Goal: Task Accomplishment & Management: Complete application form

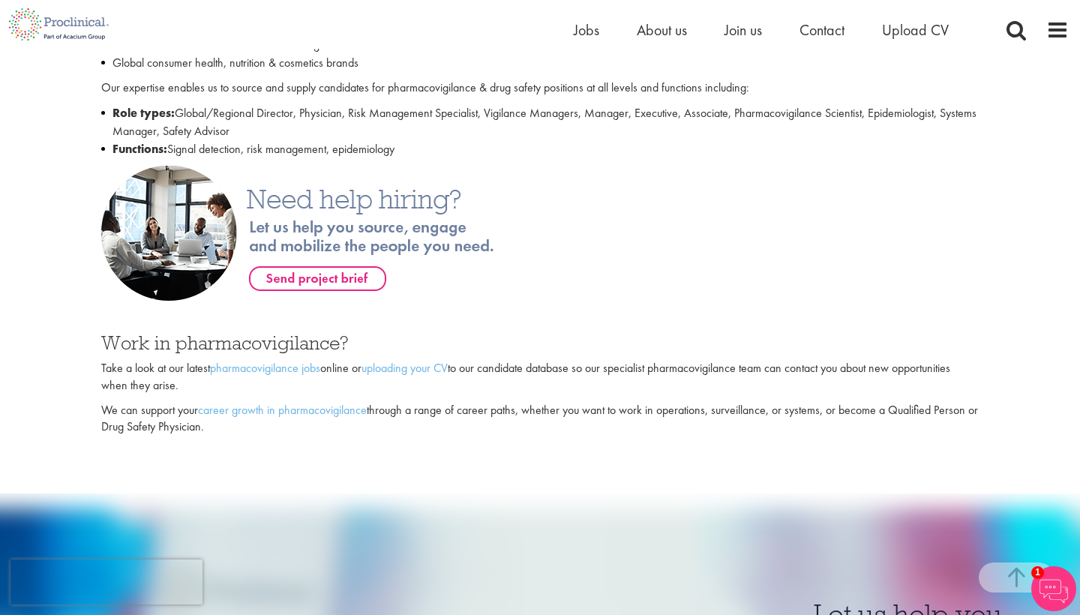
scroll to position [728, 0]
click at [423, 360] on link "uploading your CV" at bounding box center [405, 368] width 86 height 16
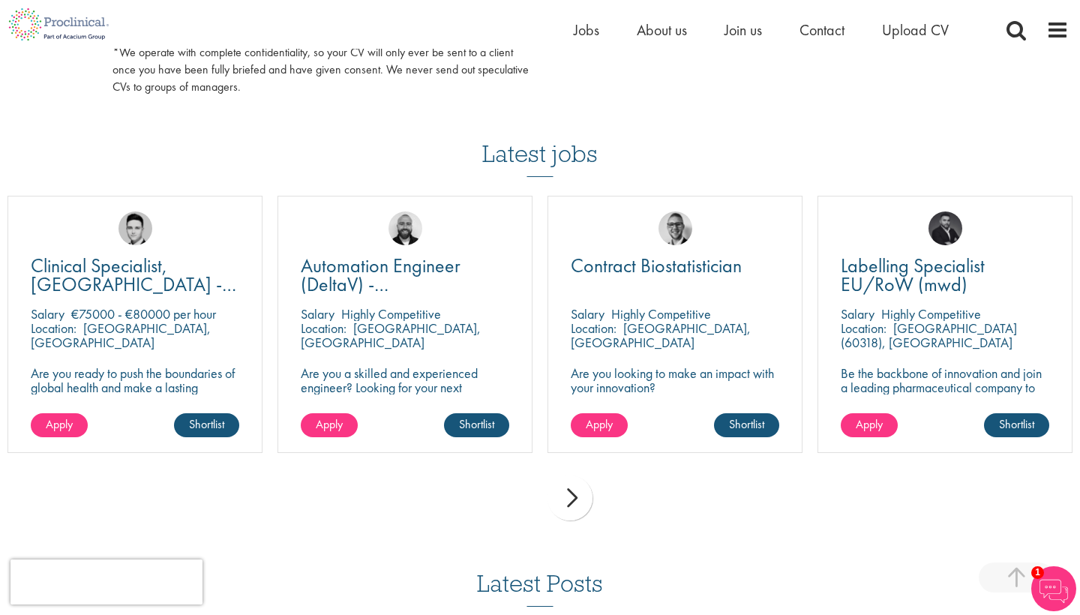
scroll to position [954, 0]
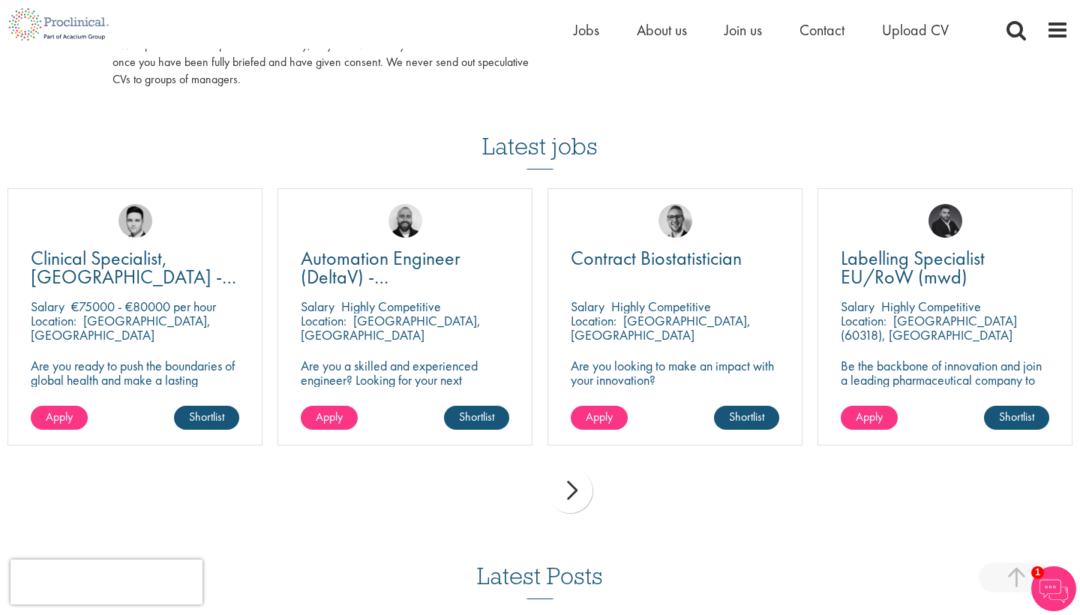
click at [582, 486] on div "next" at bounding box center [570, 490] width 45 height 45
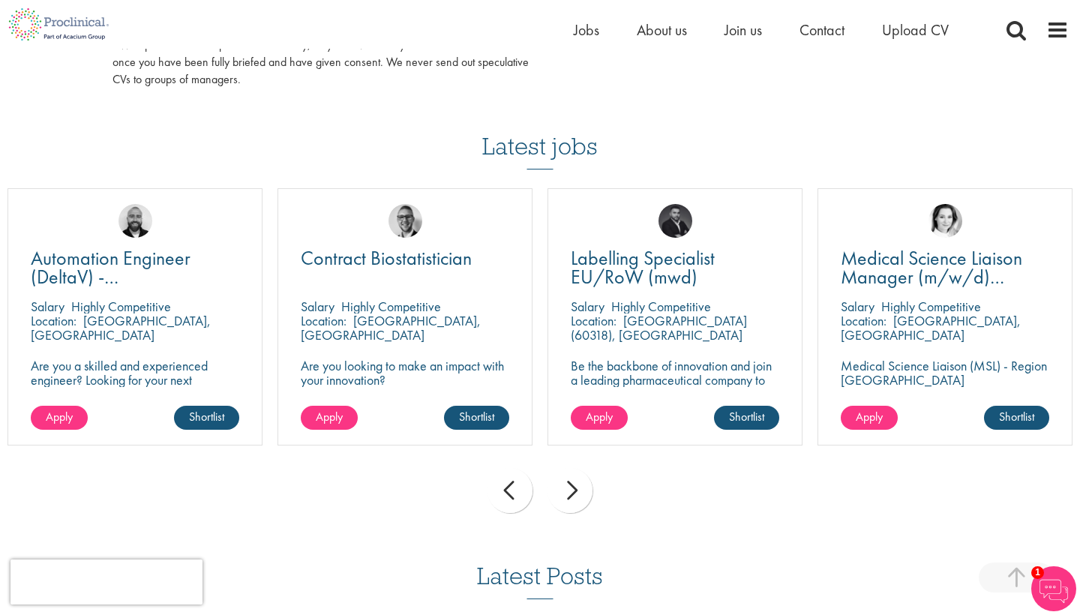
click at [582, 486] on div "next" at bounding box center [570, 490] width 45 height 45
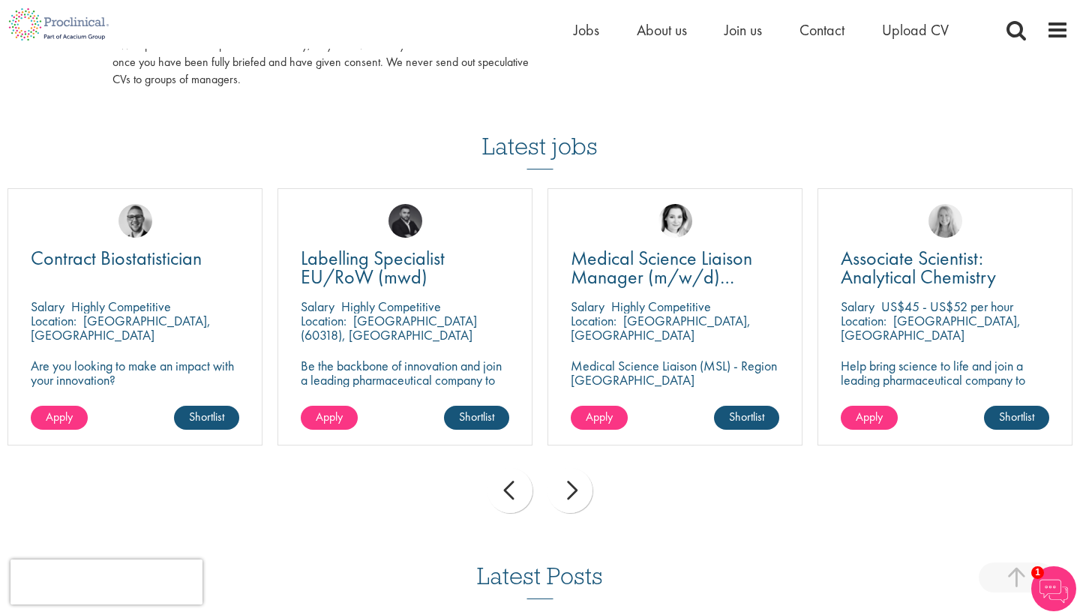
click at [582, 486] on div "next" at bounding box center [570, 490] width 45 height 45
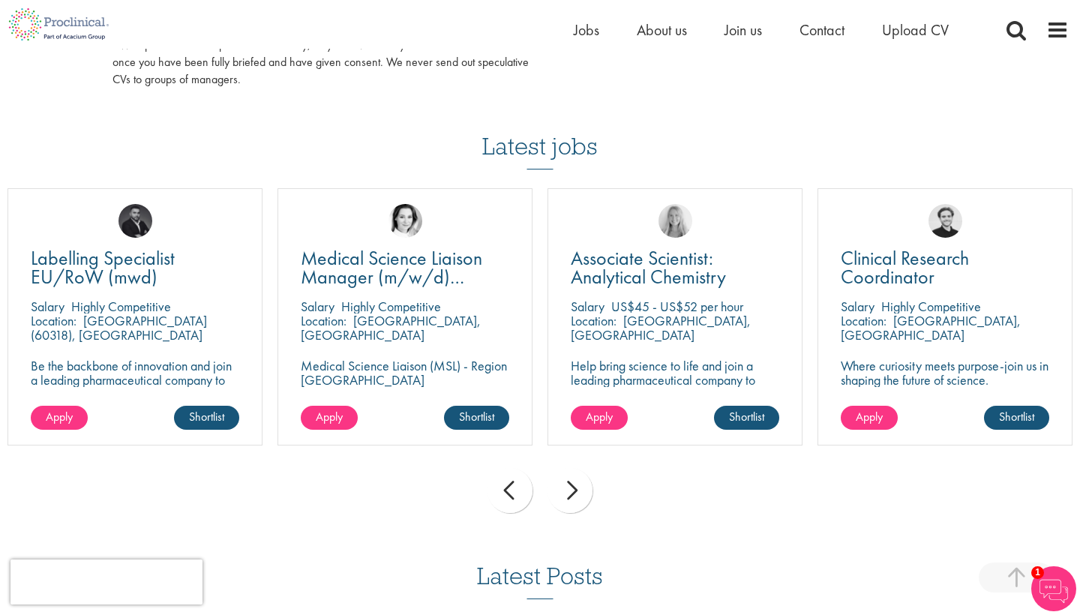
click at [582, 486] on div "next" at bounding box center [570, 490] width 45 height 45
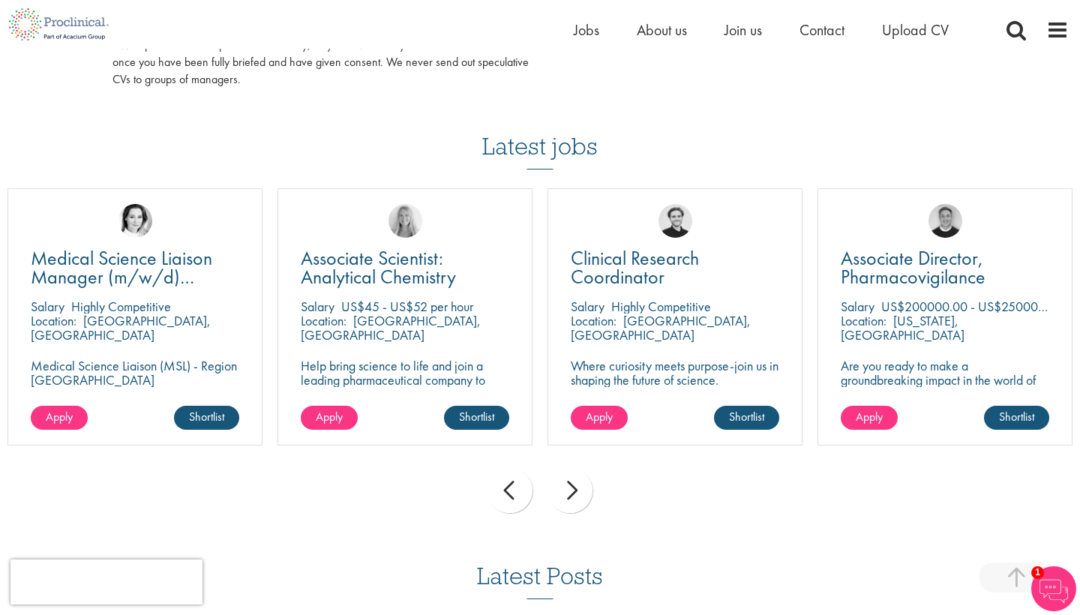
click at [582, 486] on div "next" at bounding box center [570, 490] width 45 height 45
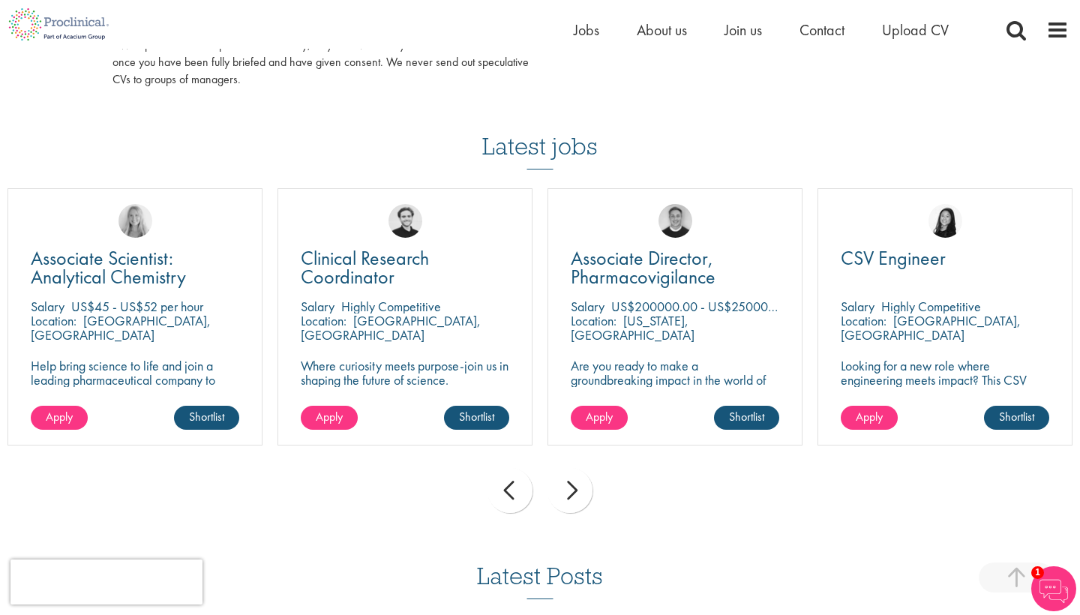
click at [582, 486] on div "next" at bounding box center [570, 490] width 45 height 45
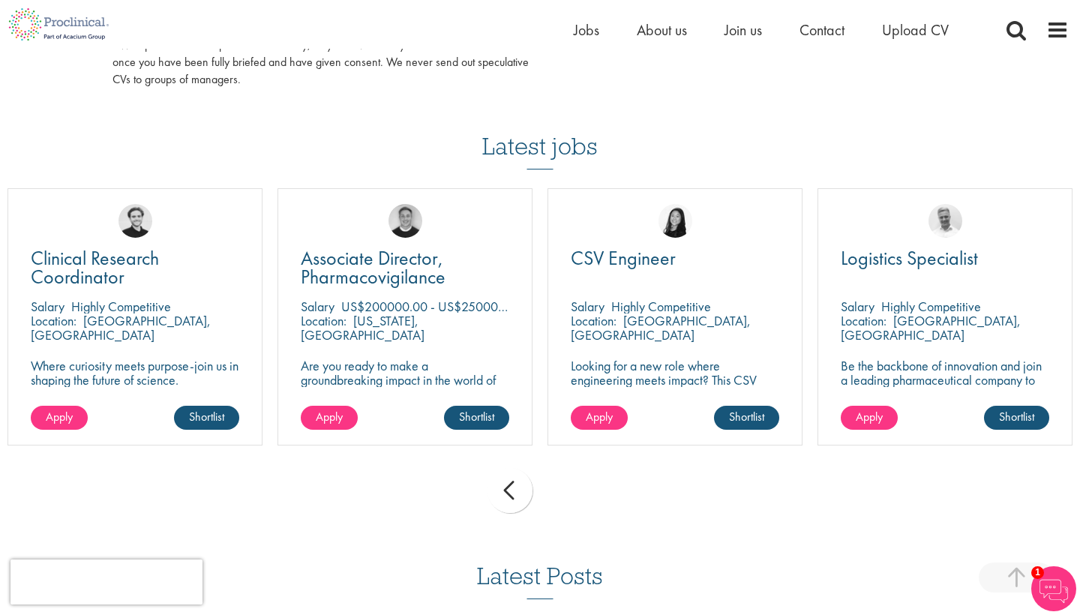
click at [582, 486] on div "prev next" at bounding box center [540, 493] width 1080 height 65
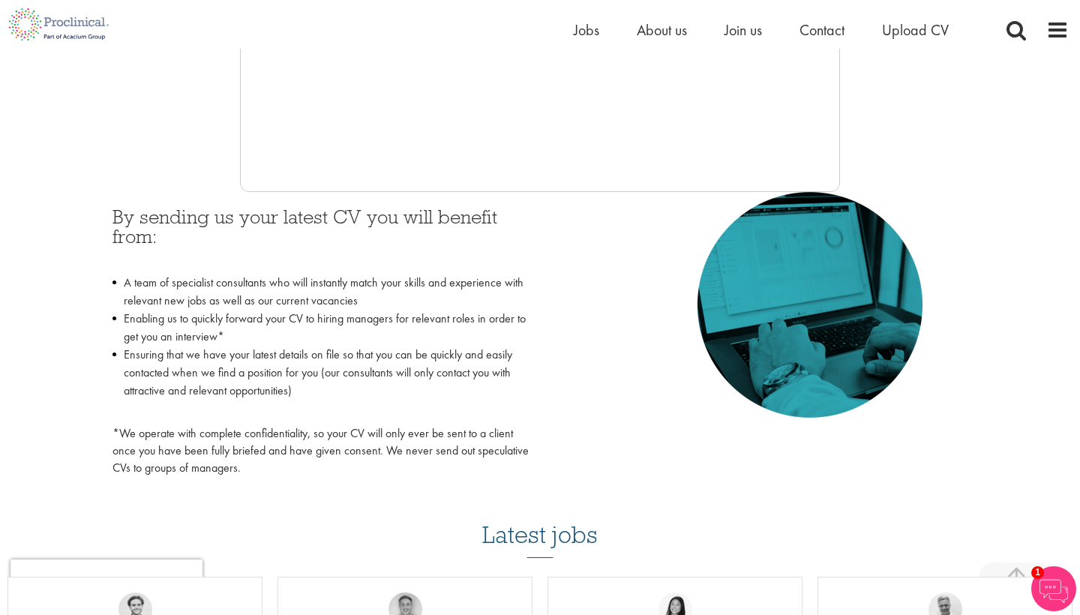
scroll to position [640, 0]
